Goal: Task Accomplishment & Management: Use online tool/utility

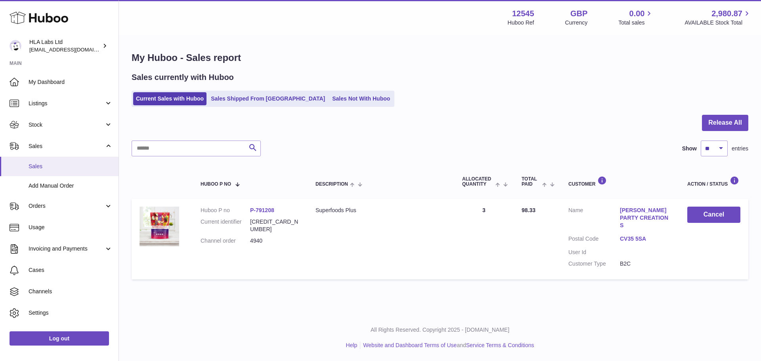
click at [54, 166] on span "Sales" at bounding box center [71, 167] width 84 height 8
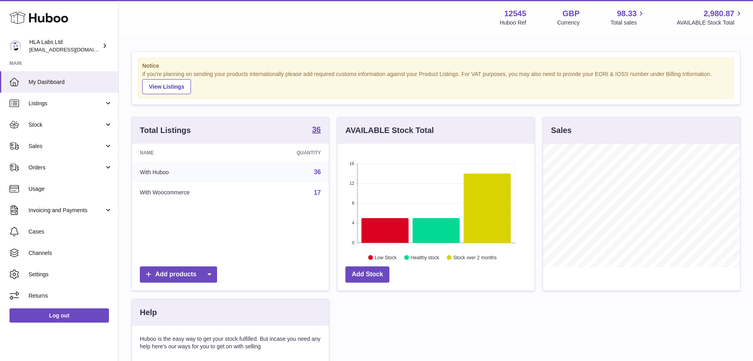
scroll to position [124, 197]
click at [57, 147] on span "Sales" at bounding box center [67, 147] width 76 height 8
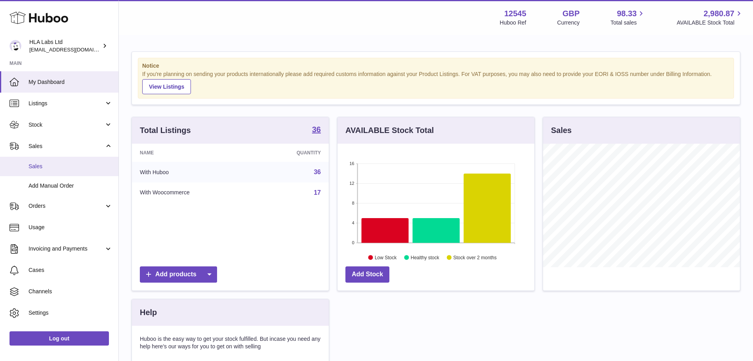
click at [48, 161] on link "Sales" at bounding box center [59, 166] width 119 height 19
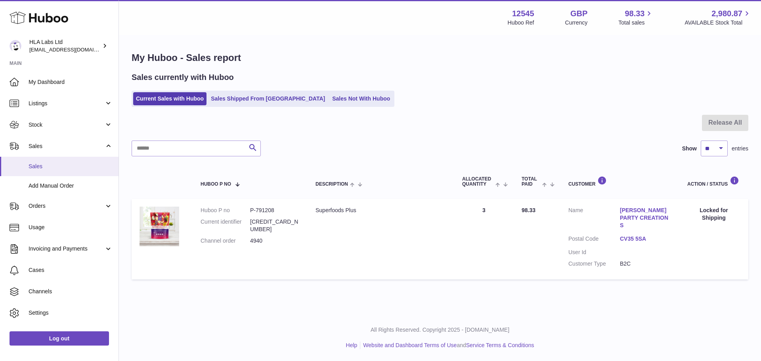
click at [36, 165] on span "Sales" at bounding box center [71, 167] width 84 height 8
click at [262, 103] on link "Sales Shipped From [GEOGRAPHIC_DATA]" at bounding box center [268, 98] width 120 height 13
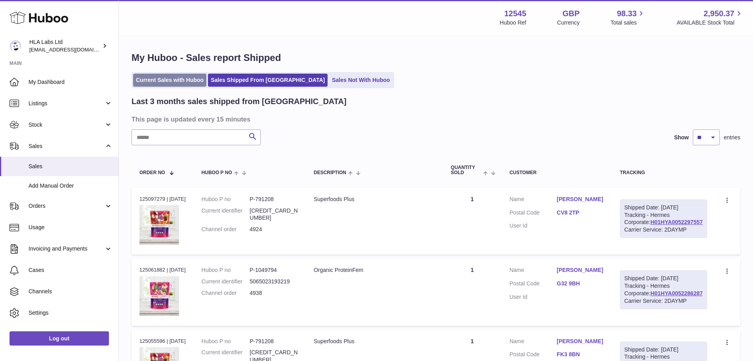
click at [169, 77] on link "Current Sales with Huboo" at bounding box center [169, 80] width 73 height 13
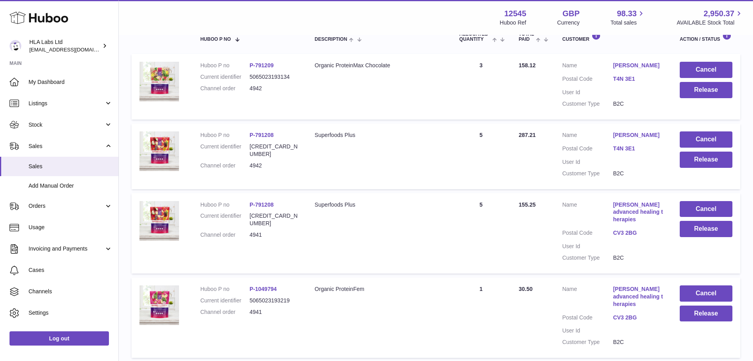
scroll to position [146, 0]
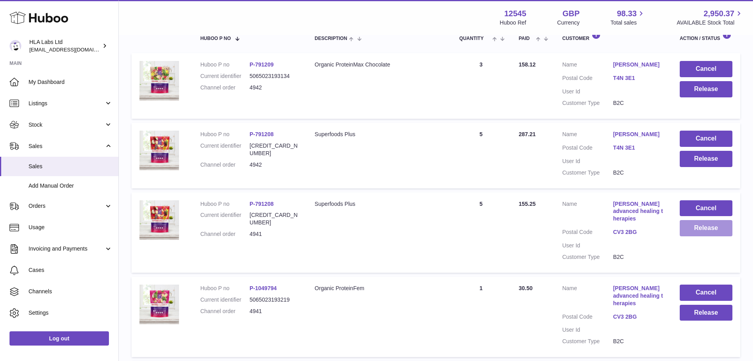
click at [705, 230] on button "Release" at bounding box center [706, 228] width 53 height 16
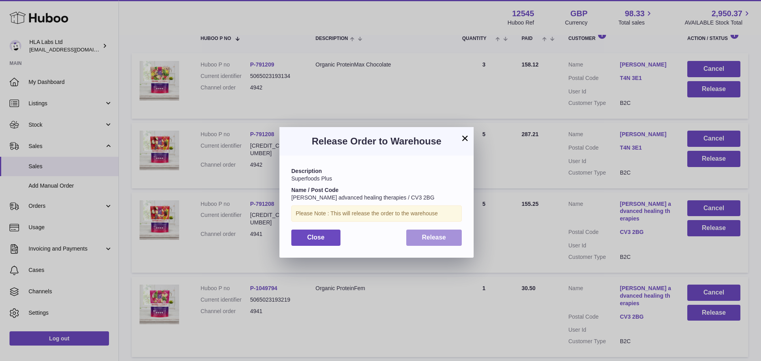
click at [434, 235] on span "Release" at bounding box center [434, 237] width 24 height 7
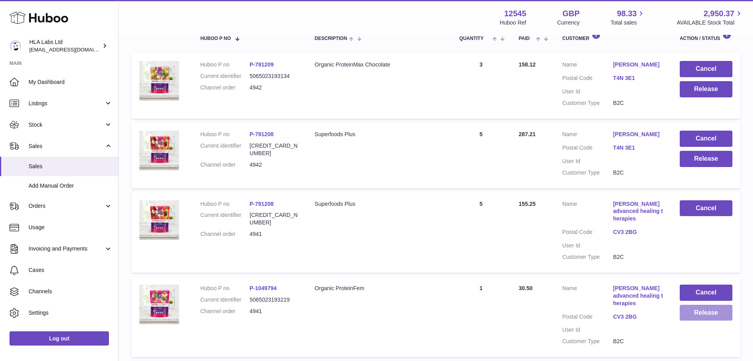
click at [718, 319] on button "Release" at bounding box center [706, 313] width 53 height 16
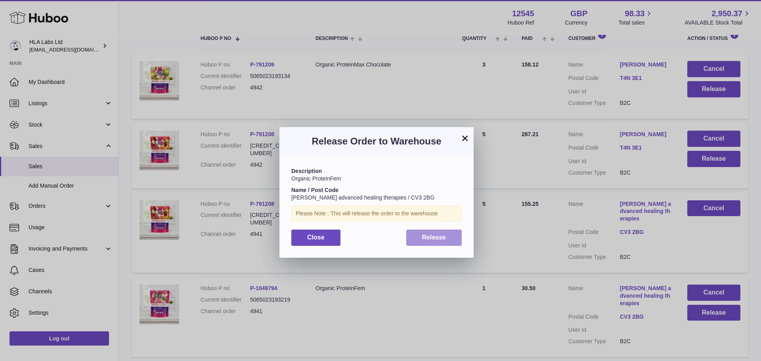
click at [447, 242] on button "Release" at bounding box center [434, 238] width 56 height 16
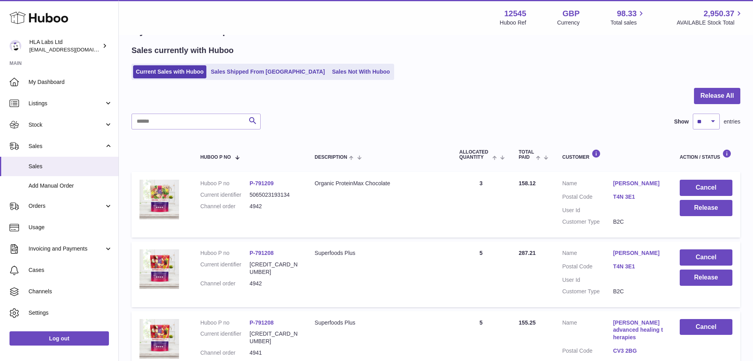
scroll to position [26, 0]
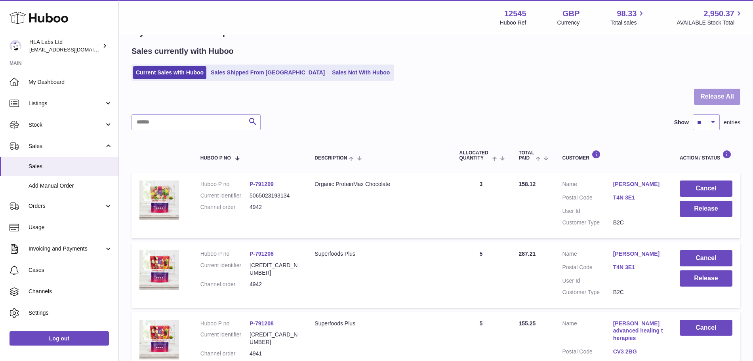
click at [723, 104] on button "Release All" at bounding box center [717, 97] width 46 height 16
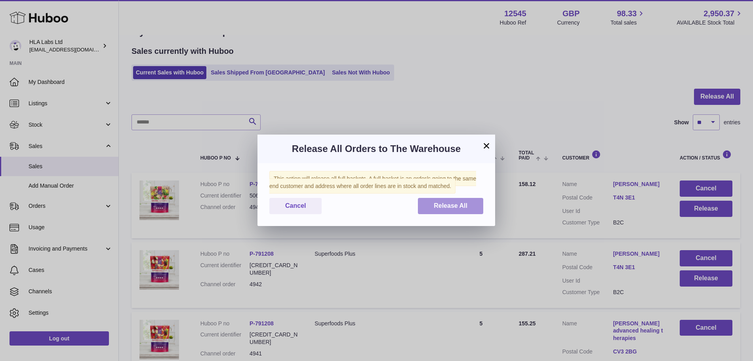
click at [448, 199] on button "Release All" at bounding box center [450, 206] width 65 height 16
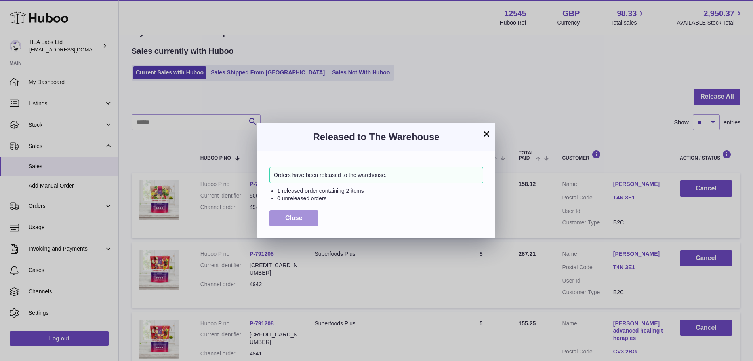
click at [305, 216] on button "Close" at bounding box center [294, 218] width 49 height 16
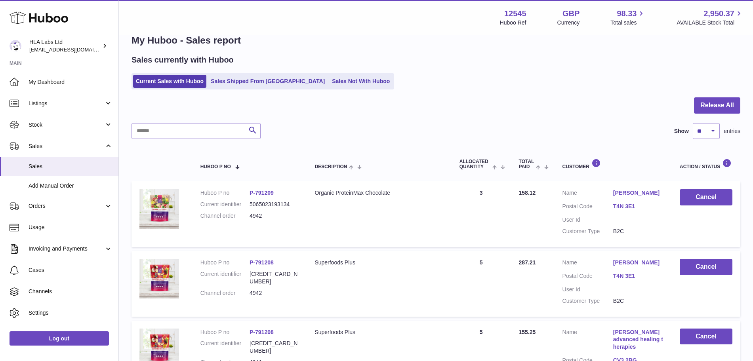
scroll to position [0, 0]
